Goal: Communication & Community: Connect with others

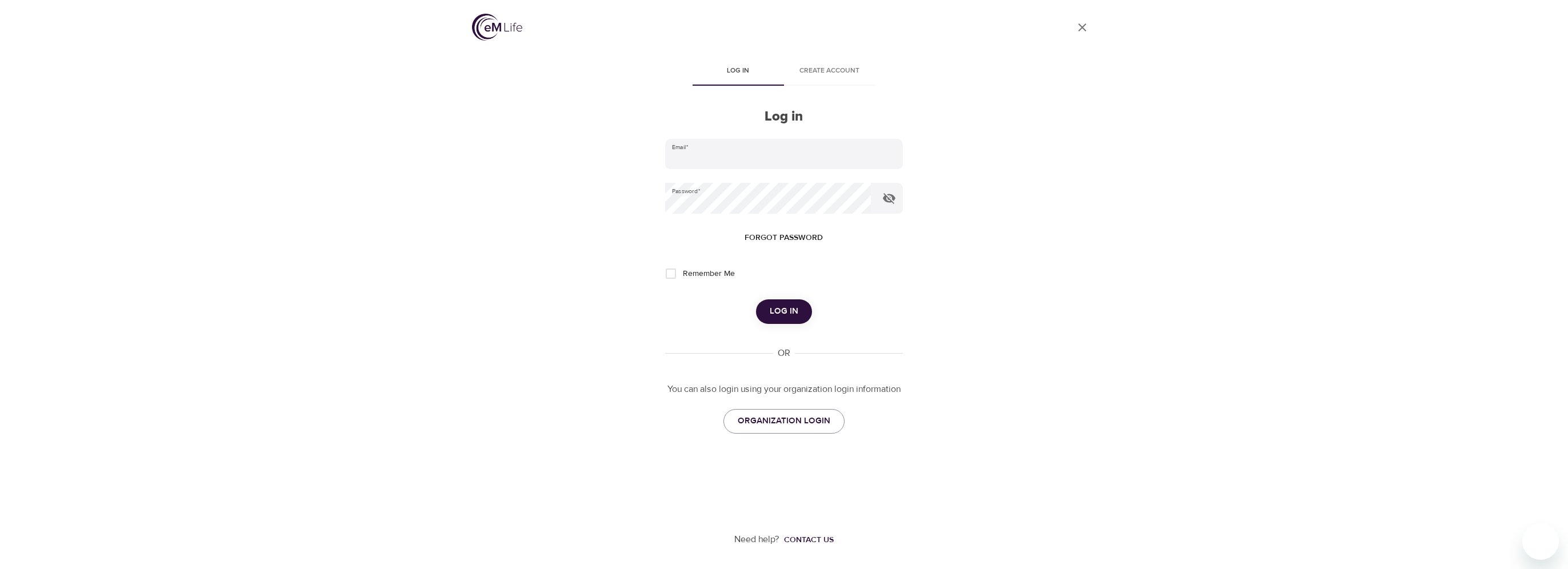
type input "[PERSON_NAME][EMAIL_ADDRESS][DOMAIN_NAME]"
click at [768, 312] on button "Log in" at bounding box center [784, 312] width 56 height 24
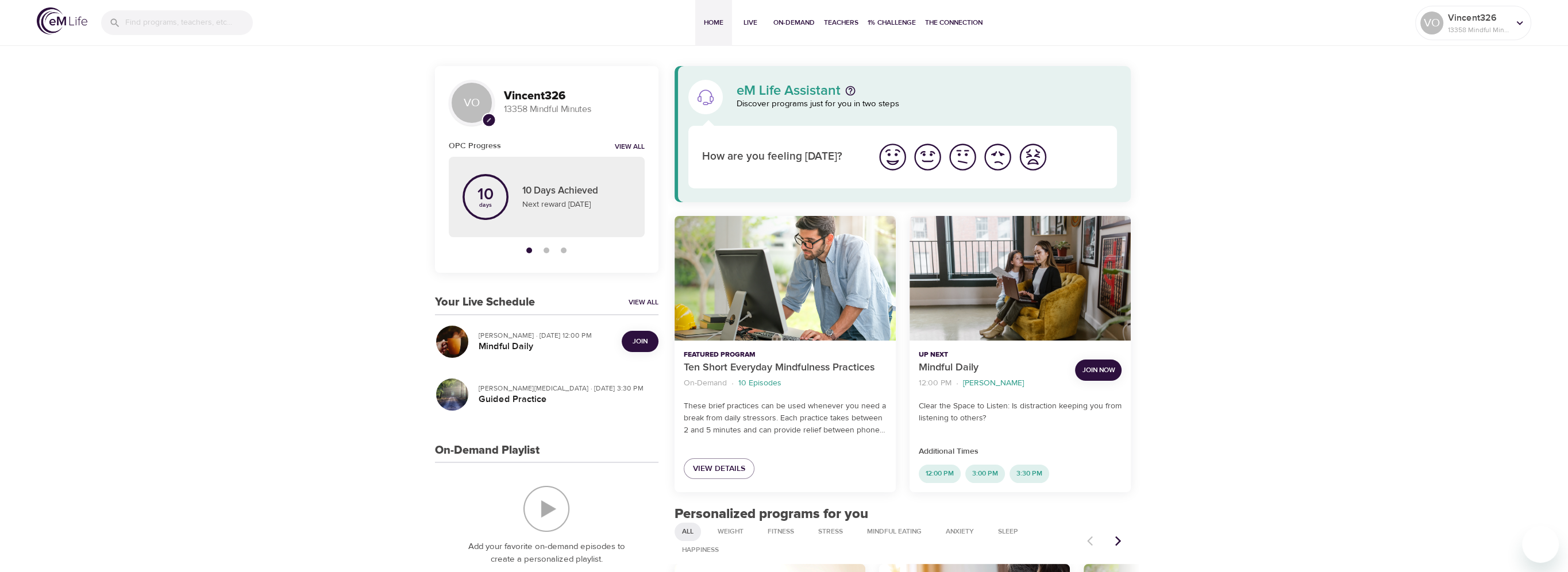
drag, startPoint x: 643, startPoint y: 338, endPoint x: 628, endPoint y: 338, distance: 15.0
click at [643, 338] on span "Join" at bounding box center [640, 341] width 15 height 12
